Goal: Information Seeking & Learning: Learn about a topic

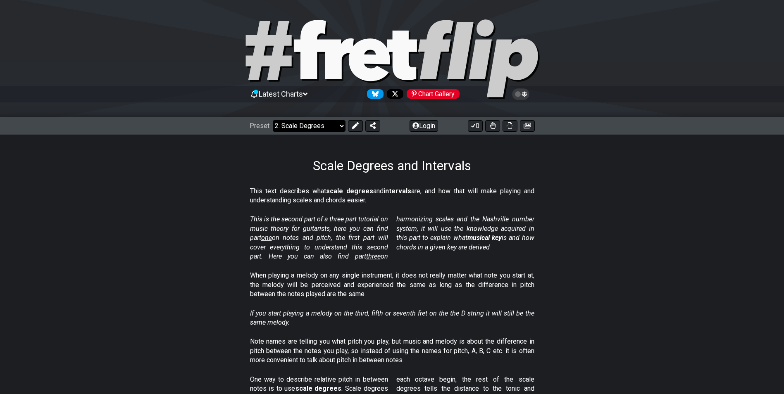
click at [342, 125] on select "Welcome to #fretflip! Initial Preset Custom Preset Minor Pentatonic Major Penta…" at bounding box center [309, 126] width 73 height 12
click at [273, 120] on select "Welcome to #fretflip! Initial Preset Custom Preset Minor Pentatonic Major Penta…" at bounding box center [309, 126] width 73 height 12
select select "/the-7-modes"
click at [336, 124] on select "Welcome to #fretflip! Initial Preset Custom Preset Minor Pentatonic Major Penta…" at bounding box center [309, 126] width 73 height 12
click at [171, 239] on section "This is the second part of a three part tutorial on music theory for guitarists…" at bounding box center [392, 240] width 784 height 56
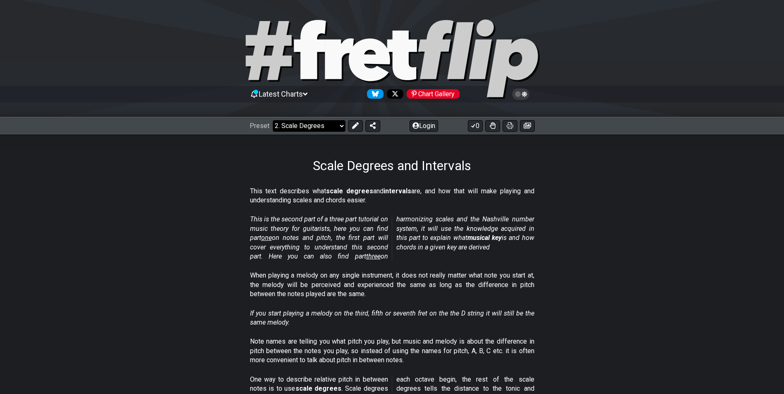
click at [339, 127] on select "Welcome to #fretflip! Initial Preset Custom Preset Minor Pentatonic Major Penta…" at bounding box center [309, 126] width 73 height 12
click at [192, 198] on section "This text describes what scale degrees and intervals are, and how that will mak…" at bounding box center [392, 197] width 784 height 29
